Goal: Task Accomplishment & Management: Use online tool/utility

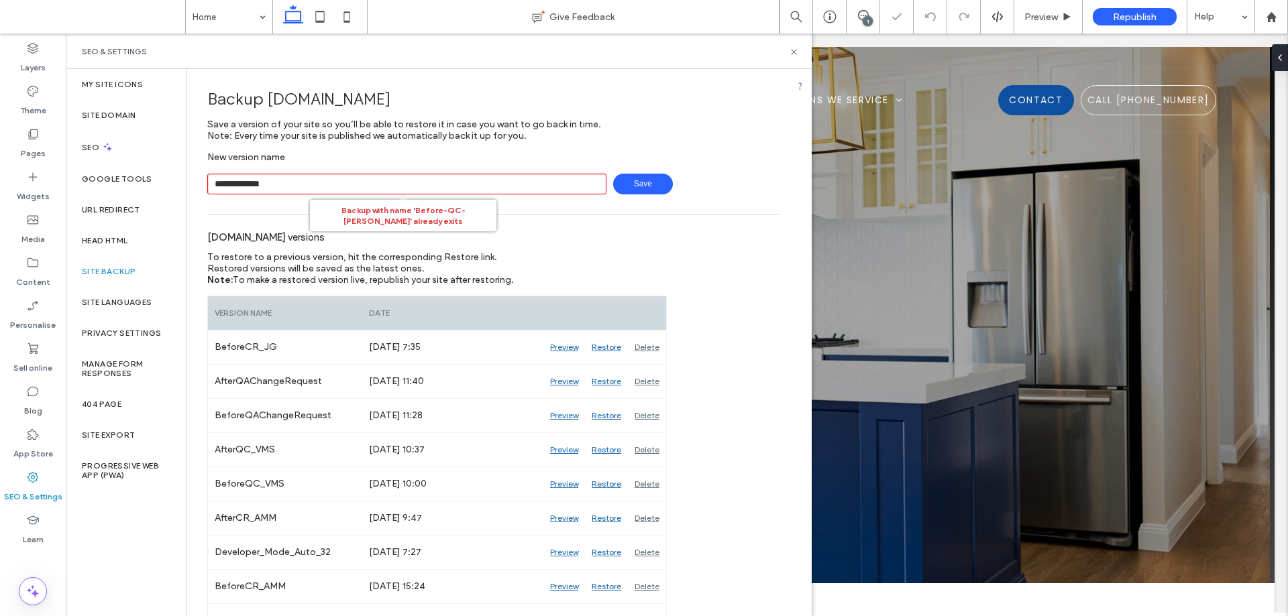
click at [261, 187] on input "**********" at bounding box center [406, 184] width 399 height 21
type input "**********"
click at [646, 184] on span "Save" at bounding box center [643, 184] width 60 height 21
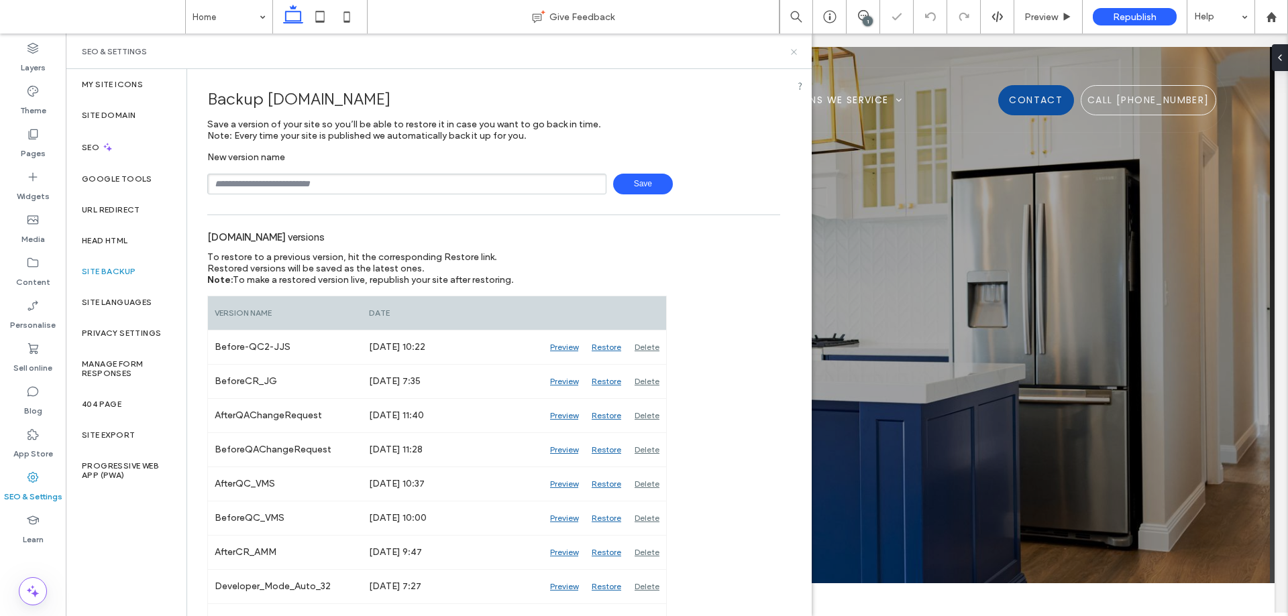
click at [795, 51] on icon at bounding box center [794, 52] width 10 height 10
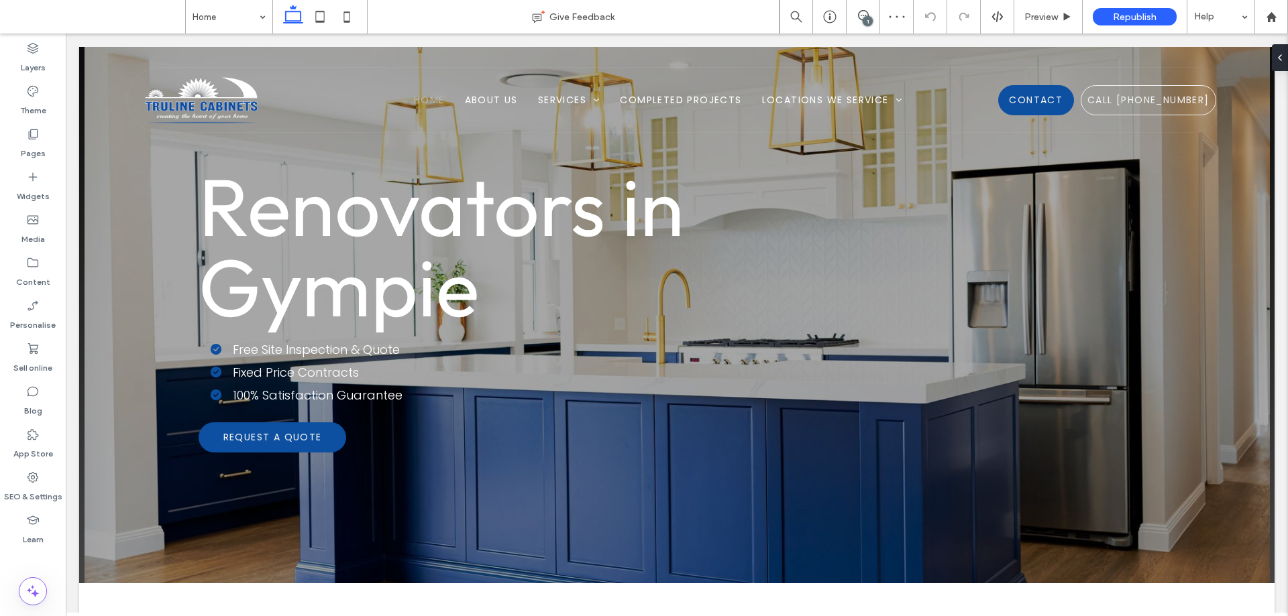
click at [864, 21] on div "1" at bounding box center [867, 21] width 10 height 10
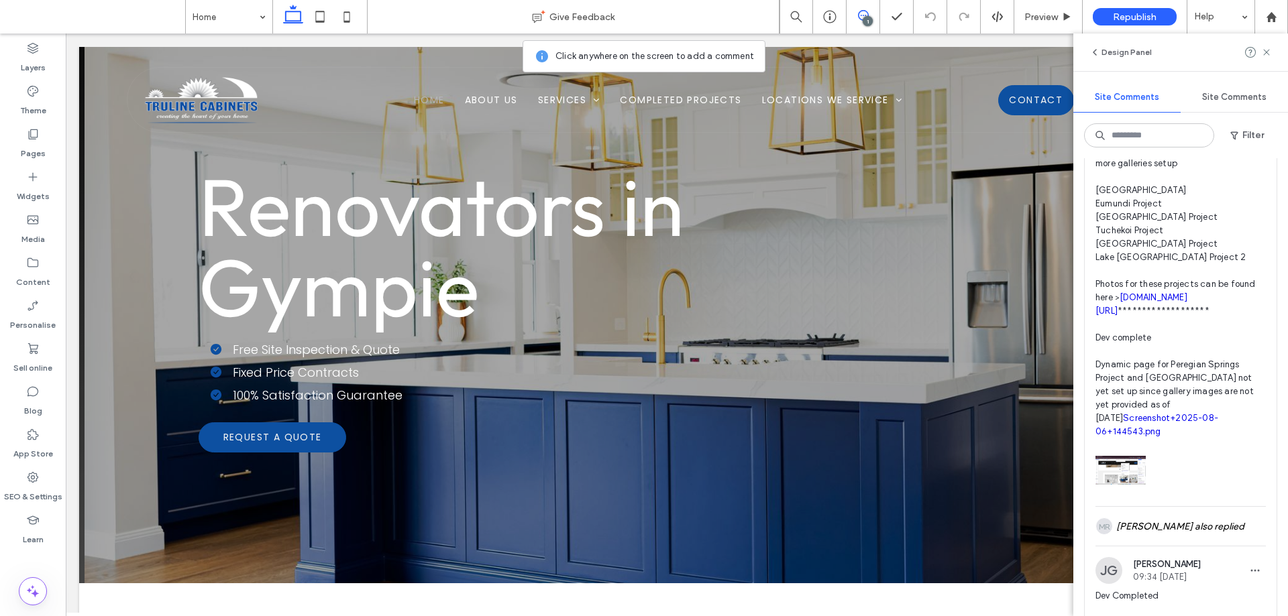
scroll to position [536, 0]
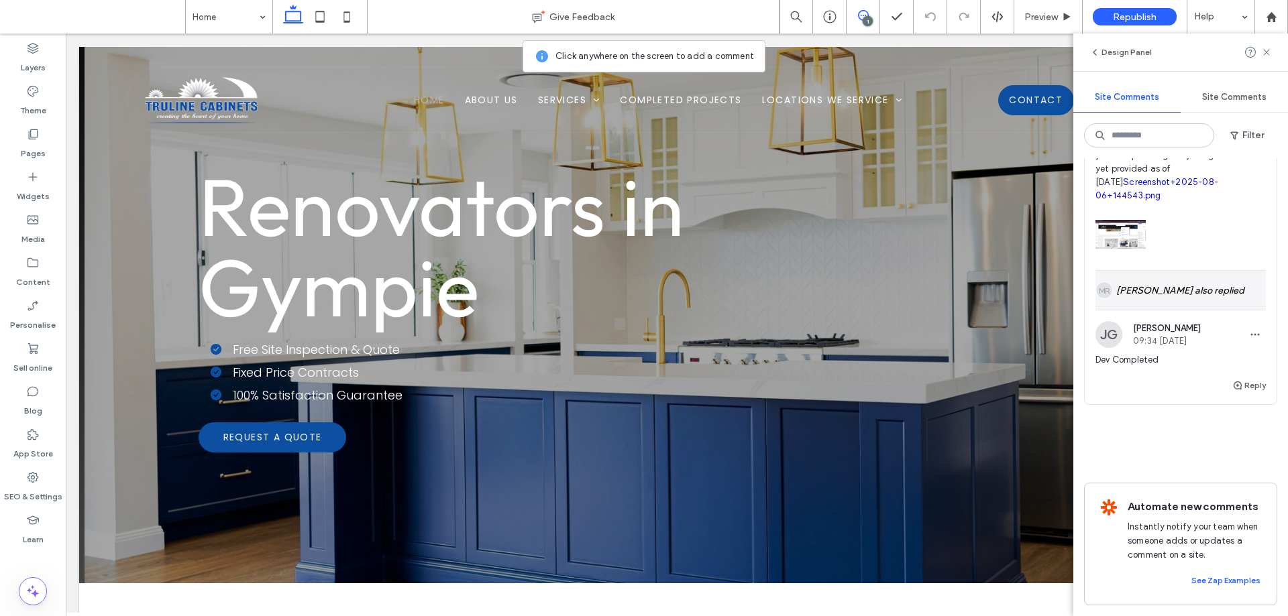
click at [1192, 310] on div "[PERSON_NAME] also replied" at bounding box center [1180, 290] width 170 height 39
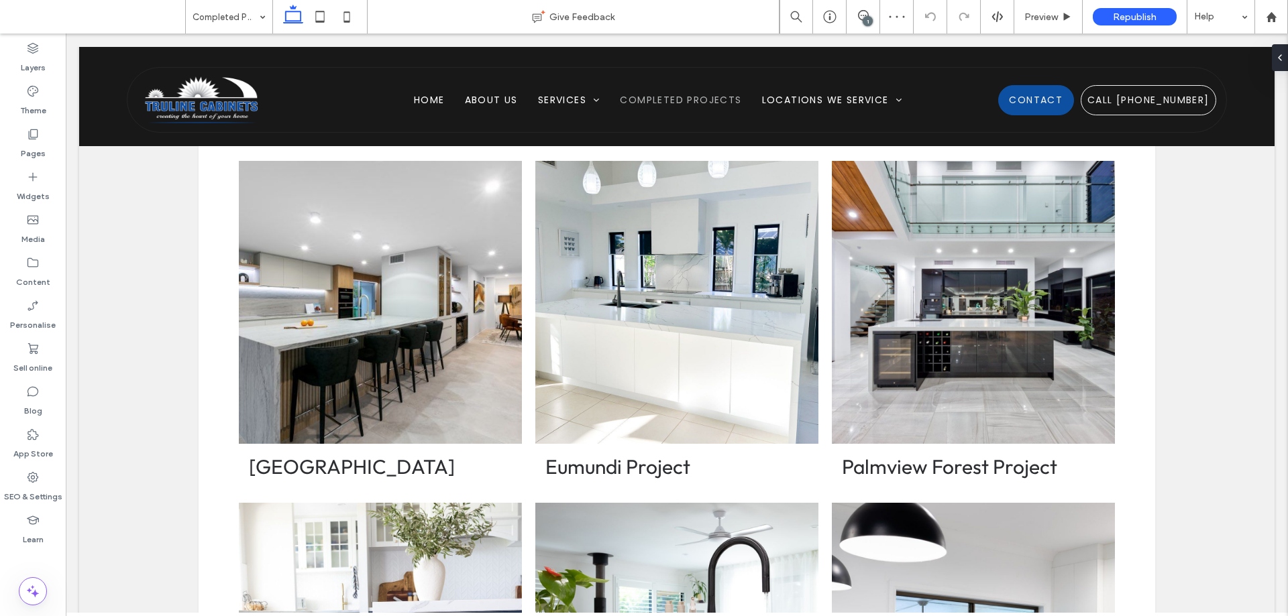
click at [865, 19] on div "1" at bounding box center [867, 21] width 10 height 10
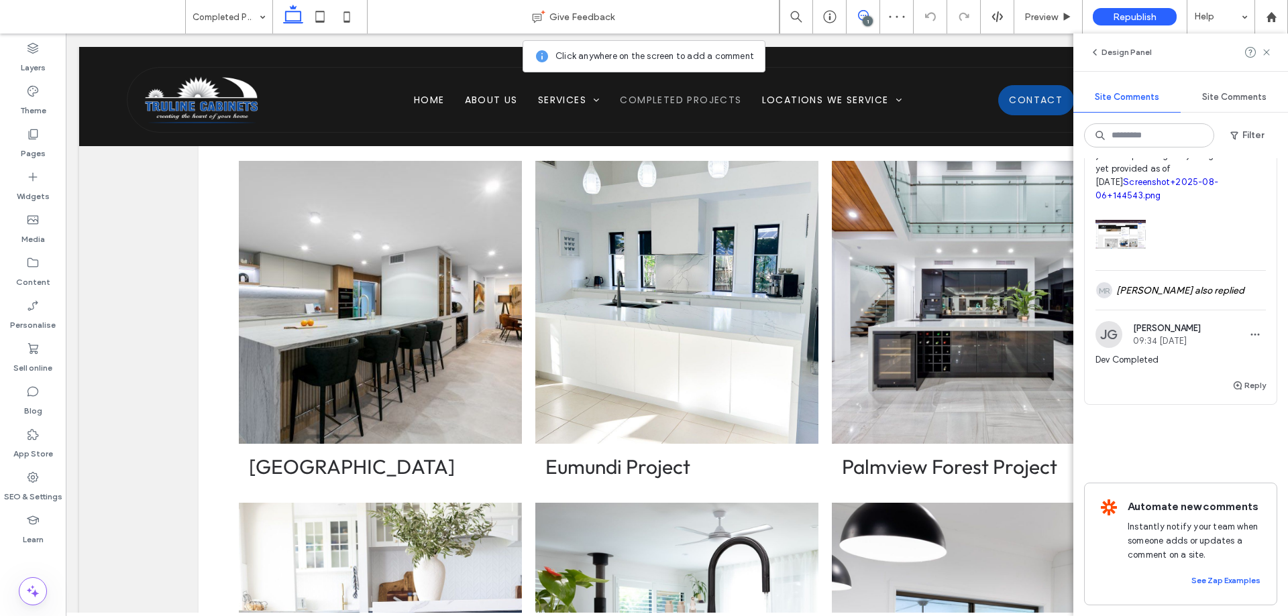
scroll to position [600, 0]
click at [1196, 271] on div "[PERSON_NAME] also replied" at bounding box center [1180, 290] width 170 height 39
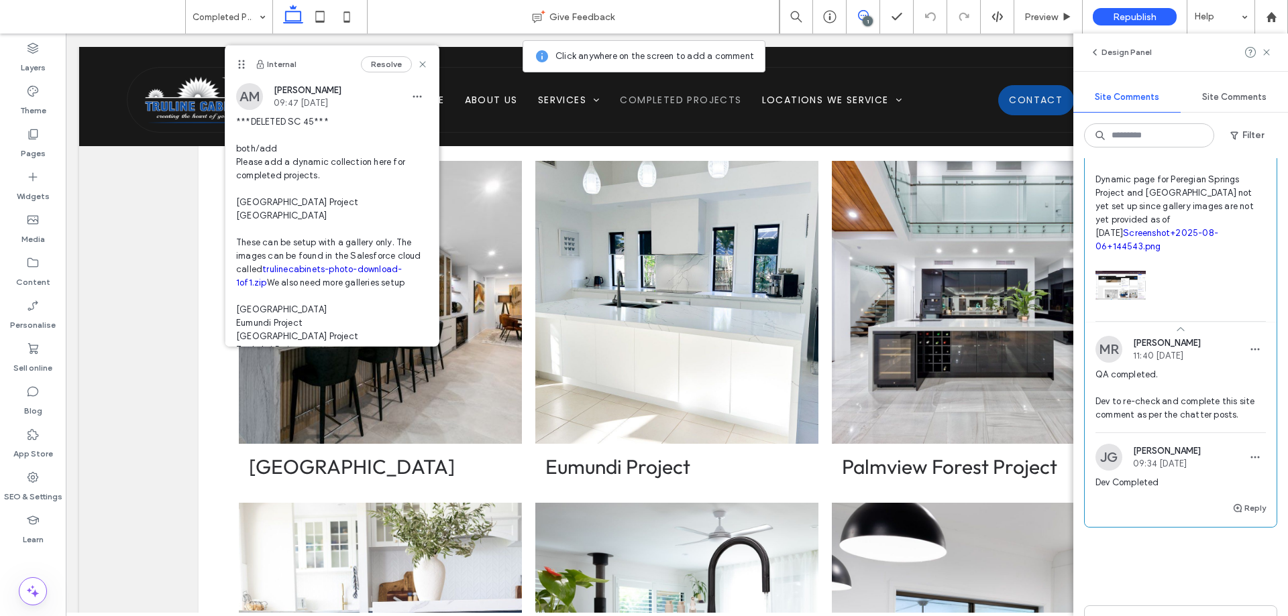
scroll to position [331, 0]
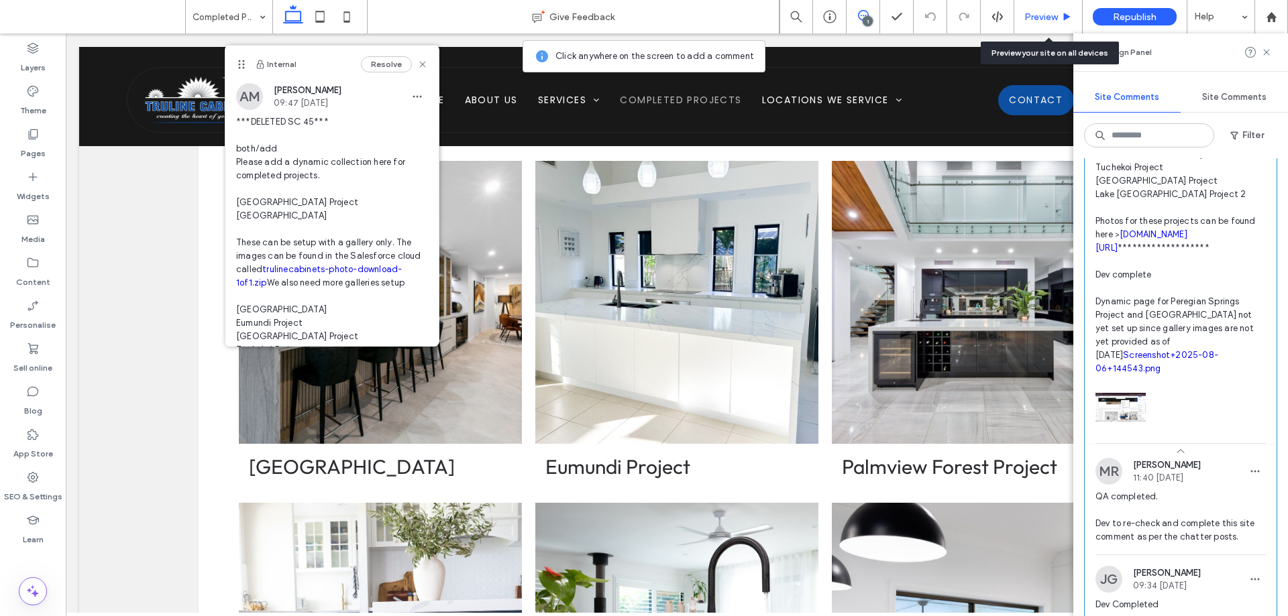
click at [1057, 9] on div "Preview" at bounding box center [1048, 17] width 68 height 34
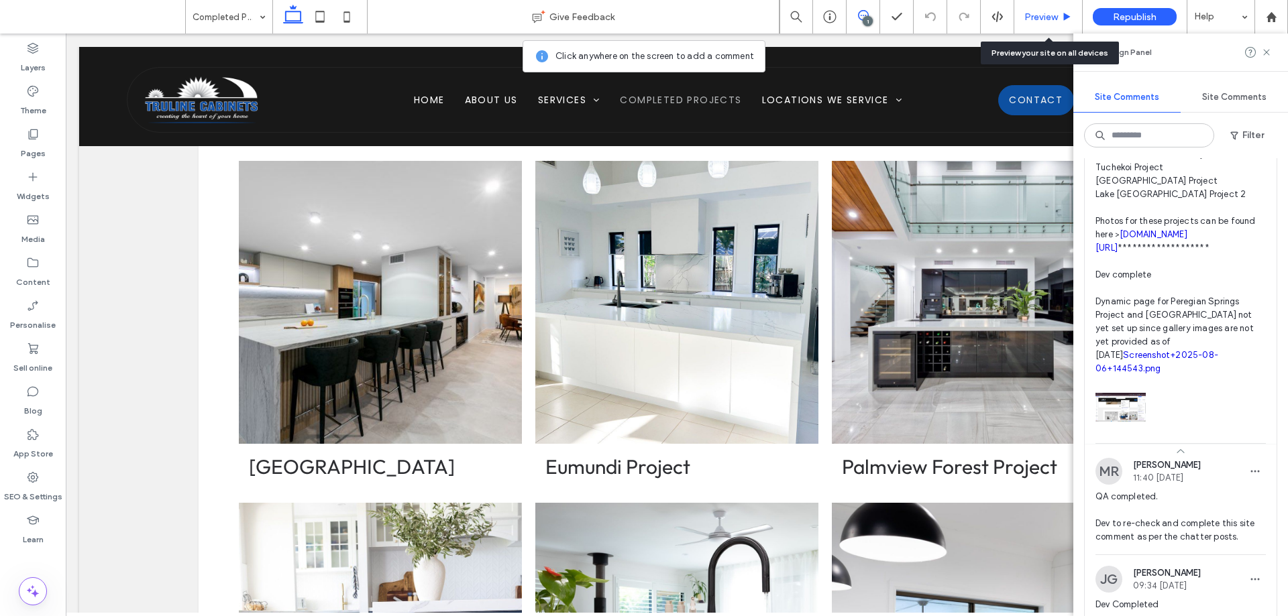
click at [1041, 19] on span "Preview" at bounding box center [1041, 16] width 34 height 11
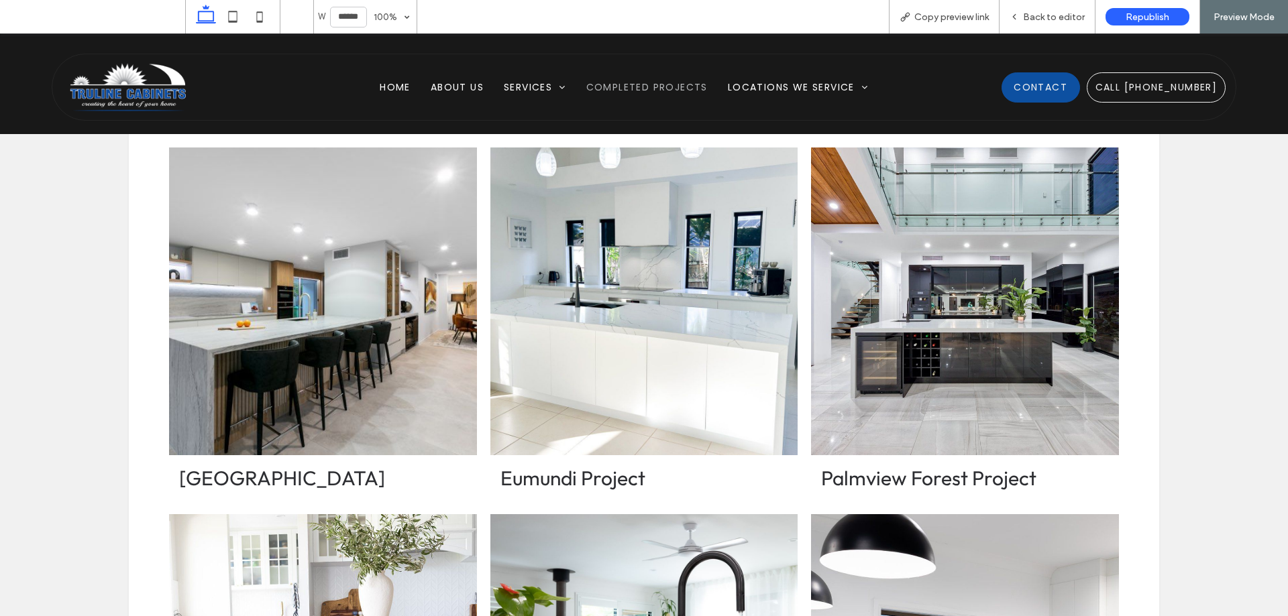
click at [663, 282] on link at bounding box center [644, 301] width 326 height 326
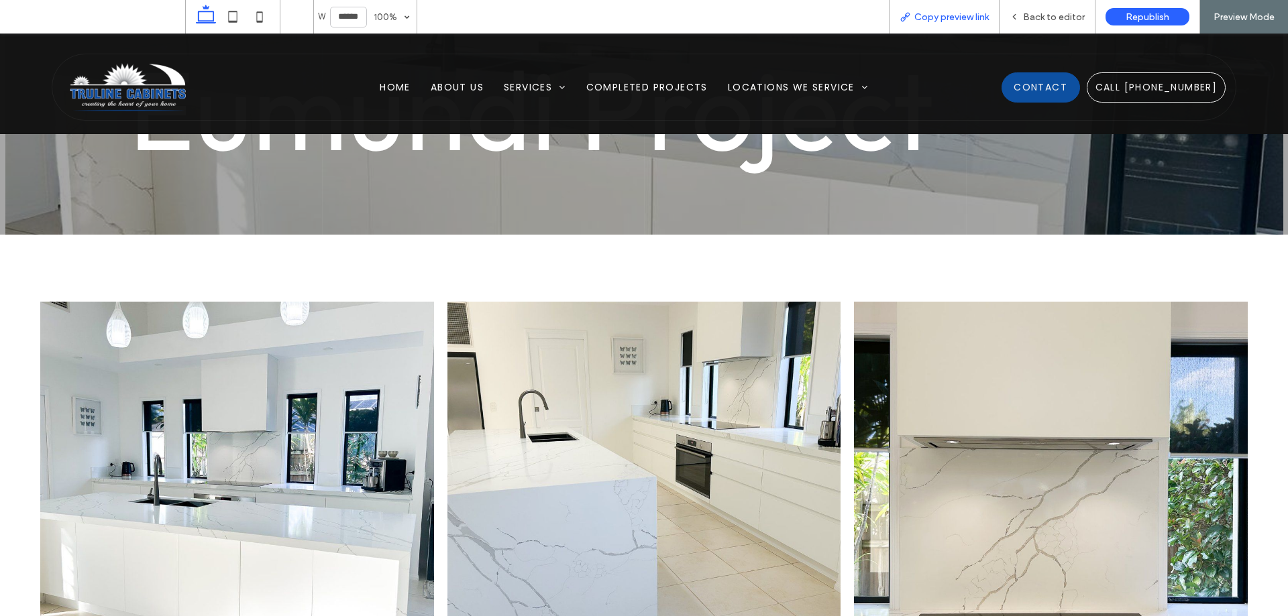
click at [952, 13] on span "Copy preview link" at bounding box center [951, 16] width 74 height 11
